Goal: Task Accomplishment & Management: Manage account settings

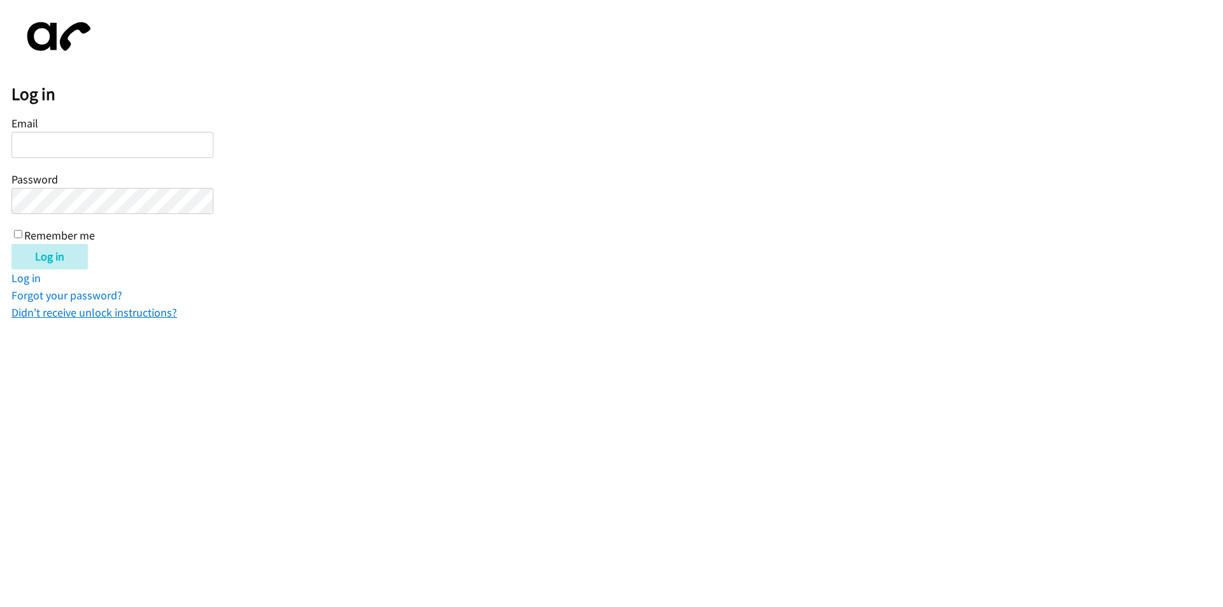
click at [103, 317] on link "Didn't receive unlock instructions?" at bounding box center [94, 312] width 166 height 15
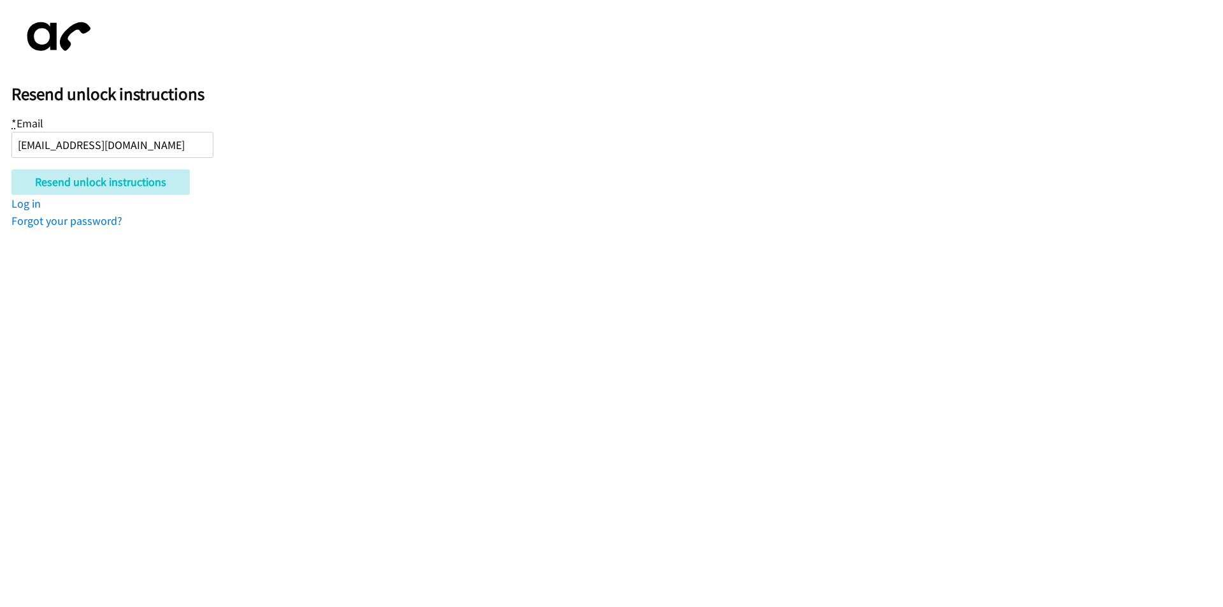
drag, startPoint x: 82, startPoint y: 147, endPoint x: 227, endPoint y: 155, distance: 144.8
click at [227, 155] on form "* Email mariasakovets@brilliantseedup.com Resend unlock instructions" at bounding box center [616, 154] width 1211 height 82
type input "mariasakovets@brilliantseedup.com"
click at [111, 190] on input "Resend unlock instructions" at bounding box center [100, 181] width 178 height 25
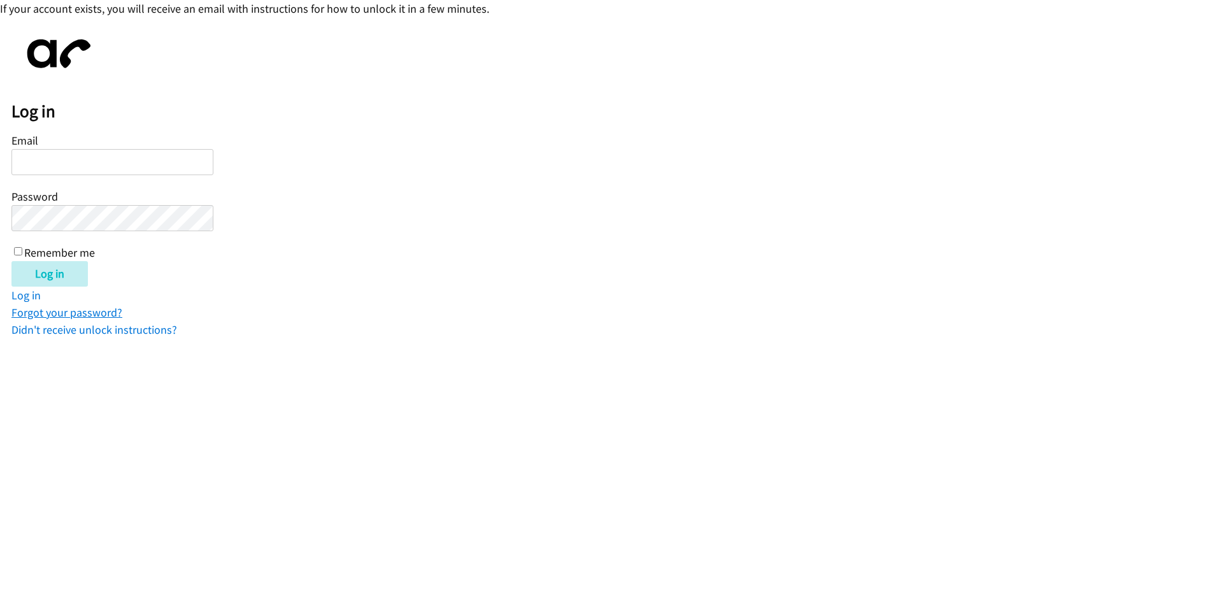
click at [77, 310] on link "Forgot your password?" at bounding box center [66, 312] width 111 height 15
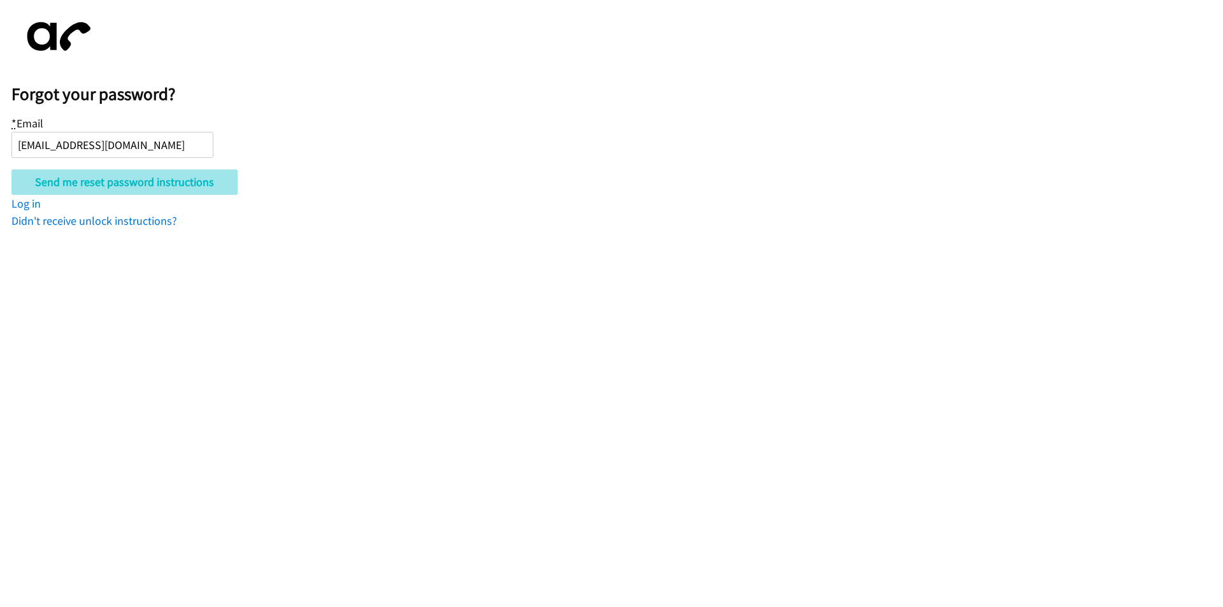
type input "mariasakovets@brilliantseedup.com"
click at [101, 186] on input "Send me reset password instructions" at bounding box center [124, 181] width 226 height 25
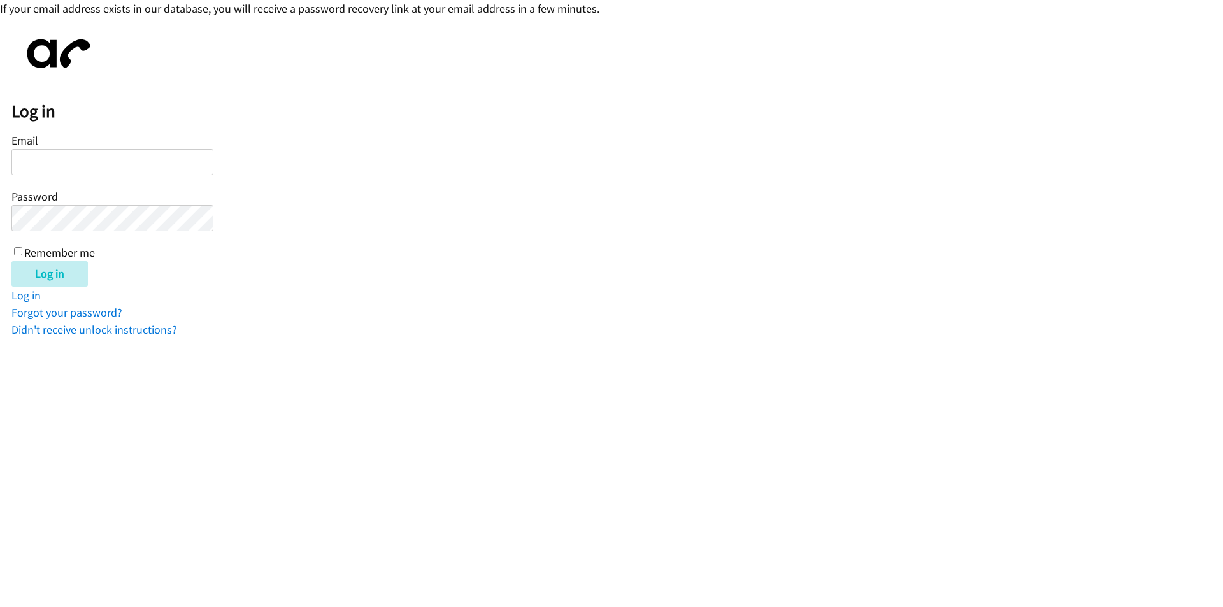
click at [44, 57] on img at bounding box center [55, 54] width 89 height 50
click at [20, 254] on input "Remember me" at bounding box center [18, 251] width 8 height 8
click at [20, 252] on input "Remember me" at bounding box center [18, 251] width 8 height 8
drag, startPoint x: 55, startPoint y: 252, endPoint x: 87, endPoint y: 252, distance: 31.2
click at [83, 252] on label "Remember me" at bounding box center [59, 252] width 71 height 15
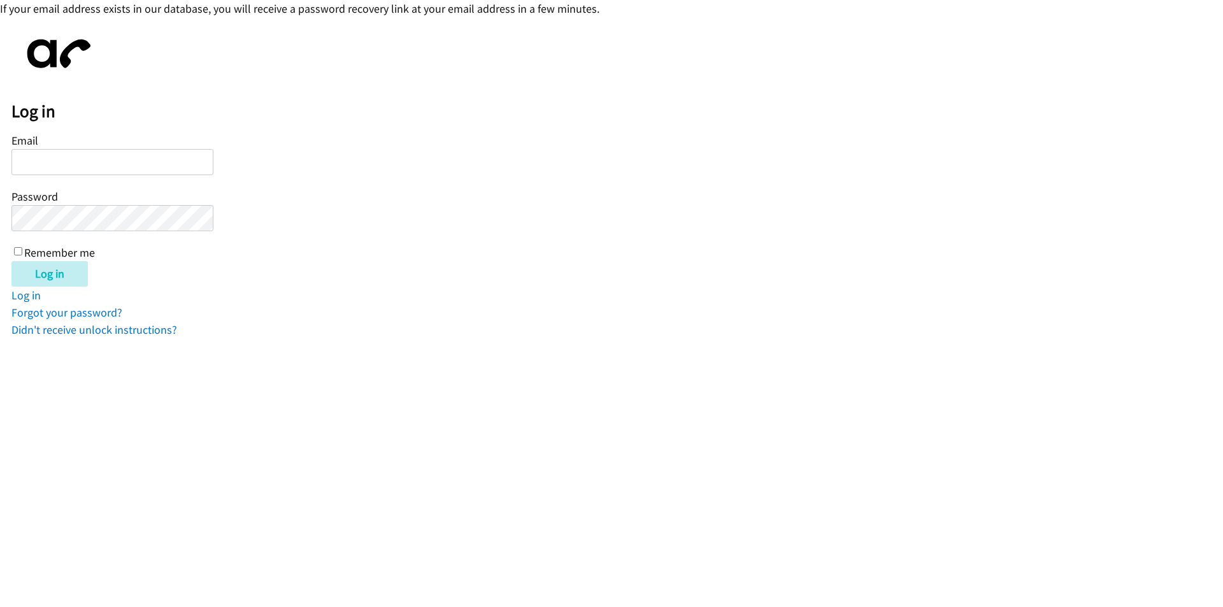
click at [92, 251] on label "Remember me" at bounding box center [59, 252] width 71 height 15
click at [22, 251] on input "Remember me" at bounding box center [18, 251] width 8 height 8
checkbox input "true"
drag, startPoint x: 20, startPoint y: 139, endPoint x: 40, endPoint y: 141, distance: 20.5
click at [40, 141] on div "Email Password Remember me" at bounding box center [112, 196] width 202 height 130
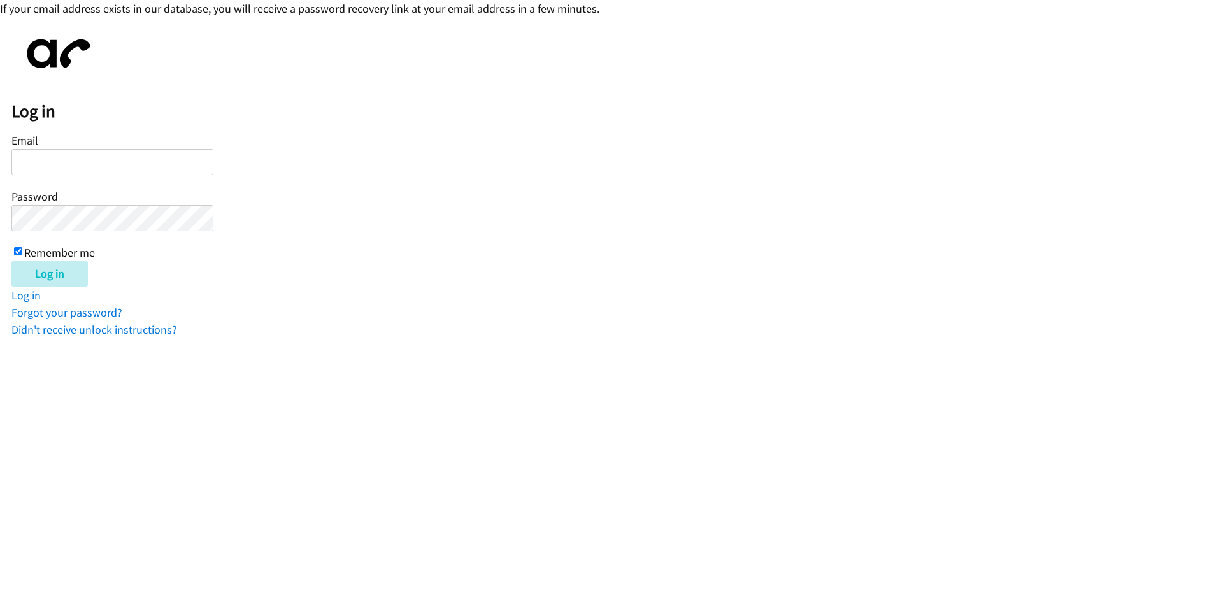
click at [34, 110] on h2 "Log in" at bounding box center [616, 112] width 1211 height 22
drag, startPoint x: 11, startPoint y: 110, endPoint x: 66, endPoint y: 106, distance: 55.5
click at [66, 106] on body "If your email address exists in our database, you will receive a password recov…" at bounding box center [611, 169] width 1223 height 338
